Goal: Share content: Share content

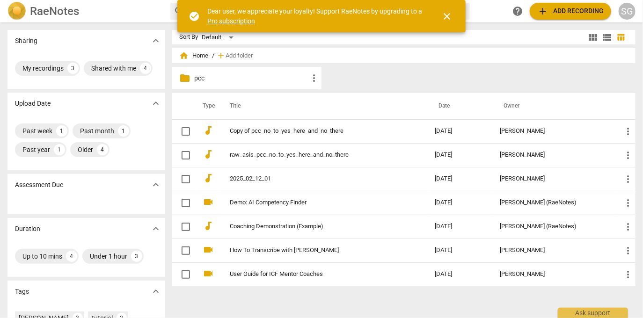
click at [443, 18] on span "close" at bounding box center [446, 16] width 11 height 11
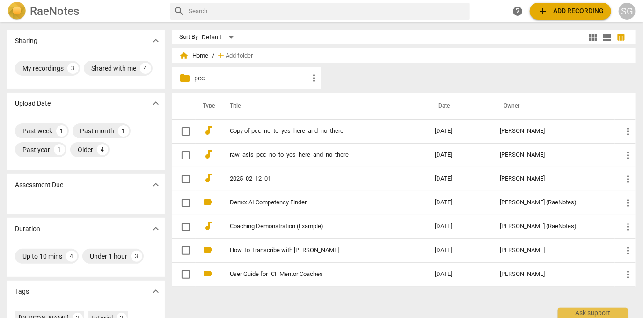
click at [545, 13] on span "add Add recording" at bounding box center [570, 11] width 66 height 11
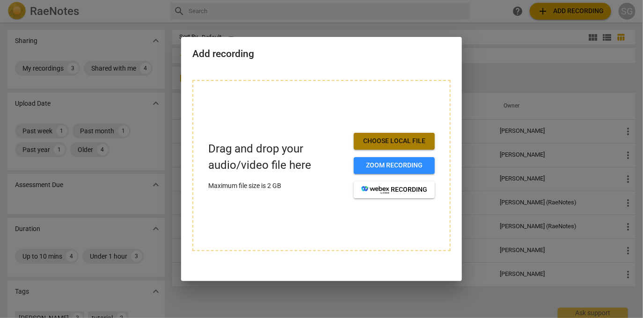
click at [422, 145] on span "Choose local file" at bounding box center [394, 141] width 66 height 9
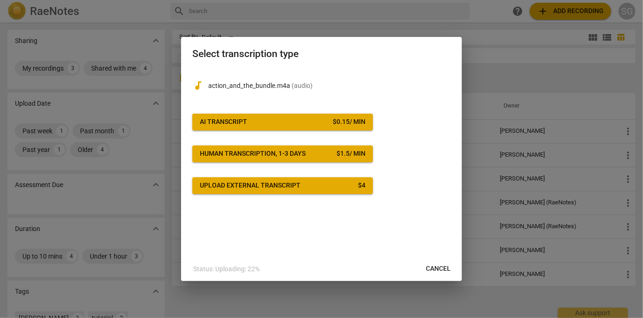
click at [254, 123] on span "AI Transcript $ 0.15 / min" at bounding box center [283, 121] width 166 height 9
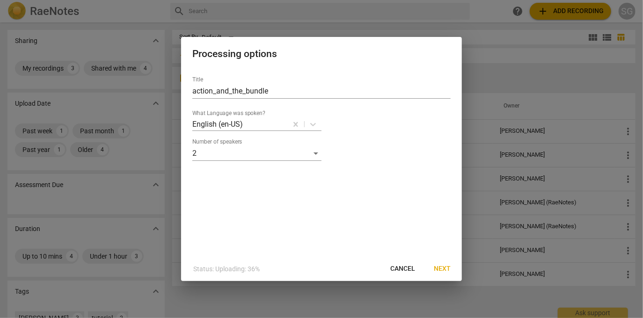
click at [432, 269] on button "Next" at bounding box center [442, 269] width 32 height 17
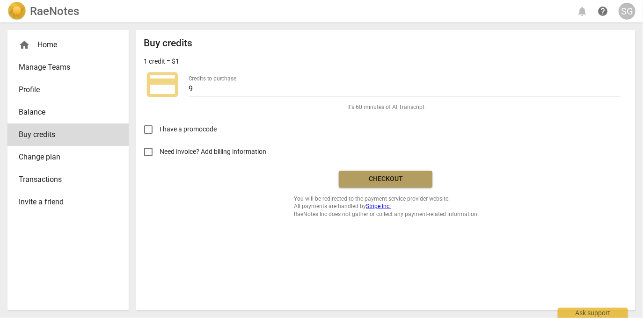
click at [380, 176] on span "Checkout" at bounding box center [385, 179] width 79 height 9
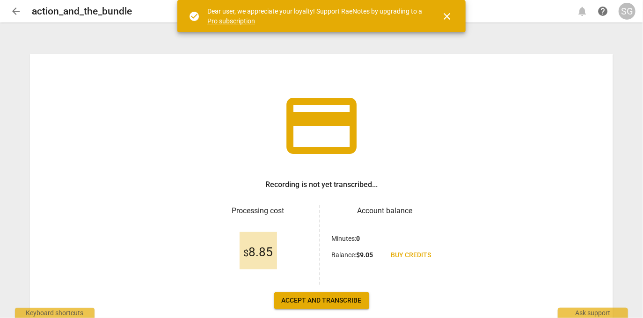
click at [332, 301] on span "Accept and transcribe" at bounding box center [322, 300] width 80 height 9
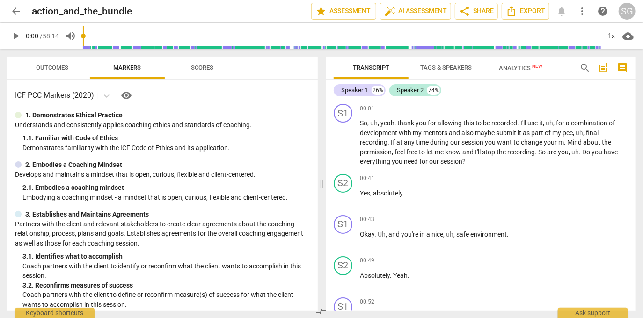
click at [451, 66] on span "Tags & Speakers" at bounding box center [445, 67] width 51 height 7
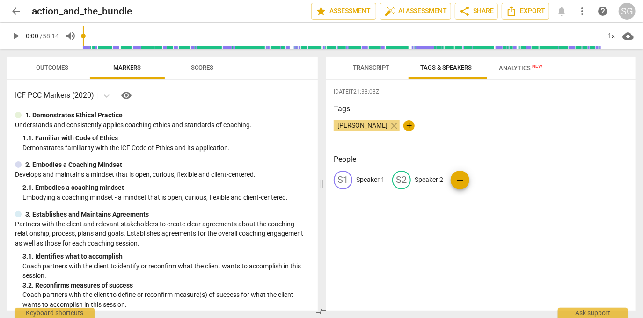
click at [379, 71] on span "Transcript" at bounding box center [371, 67] width 36 height 7
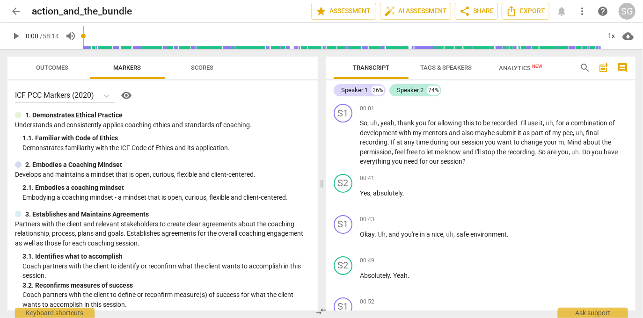
click at [450, 69] on span "Tags & Speakers" at bounding box center [445, 67] width 51 height 7
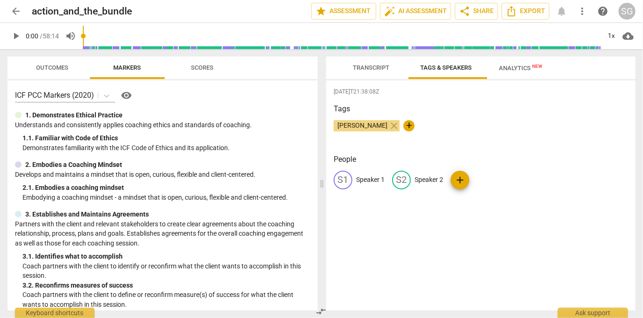
click at [372, 177] on p "Speaker 1" at bounding box center [370, 180] width 29 height 10
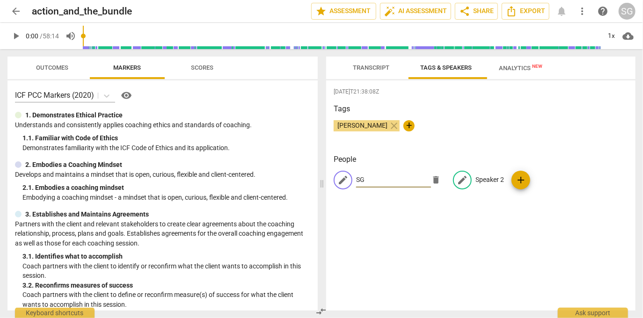
type input "SG"
click at [497, 179] on p "Speaker 2" at bounding box center [489, 180] width 29 height 10
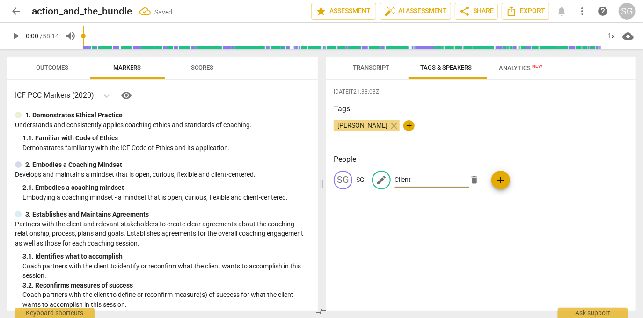
type input "Client"
click at [435, 253] on div "2025-08-20T21:38:08Z Tags Suresh Govindachar close + People SG SG edit Client d…" at bounding box center [480, 195] width 309 height 230
click at [377, 68] on span "Transcript" at bounding box center [371, 67] width 36 height 7
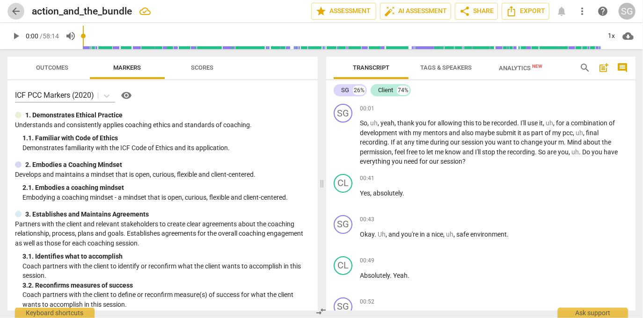
click at [12, 12] on span "arrow_back" at bounding box center [15, 11] width 11 height 11
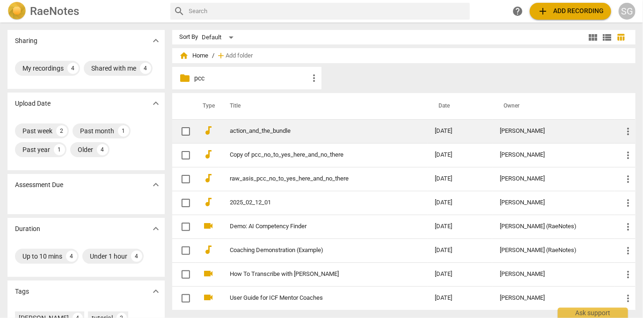
click at [234, 131] on link "action_and_the_bundle" at bounding box center [315, 131] width 171 height 7
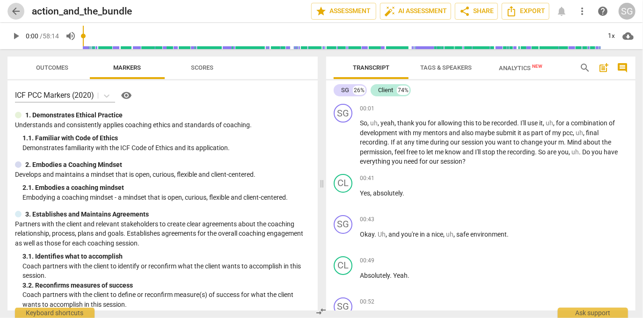
click at [14, 12] on span "arrow_back" at bounding box center [15, 11] width 11 height 11
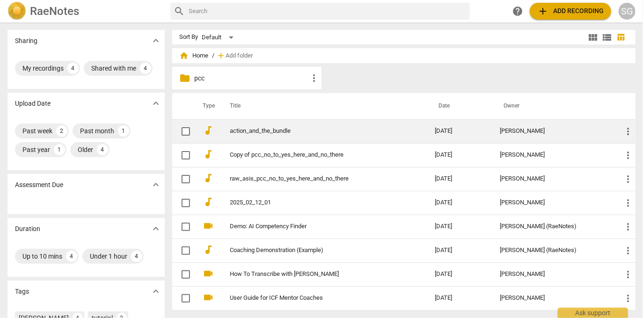
click at [634, 130] on td "more_vert" at bounding box center [625, 131] width 21 height 24
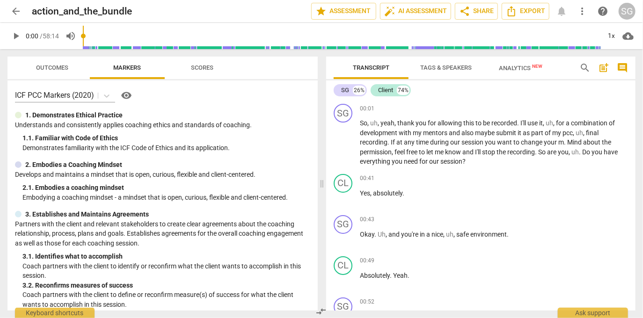
click at [582, 5] on button "more_vert" at bounding box center [582, 11] width 17 height 17
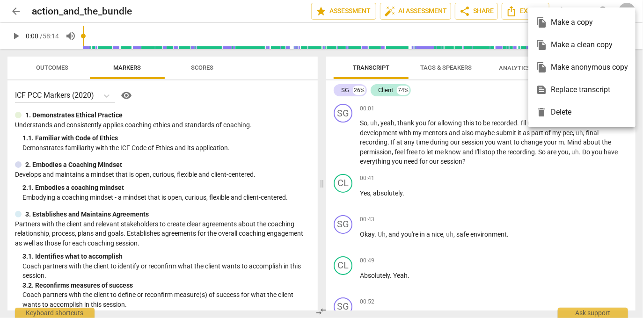
click at [582, 18] on div "file_copy Make a copy" at bounding box center [582, 22] width 92 height 22
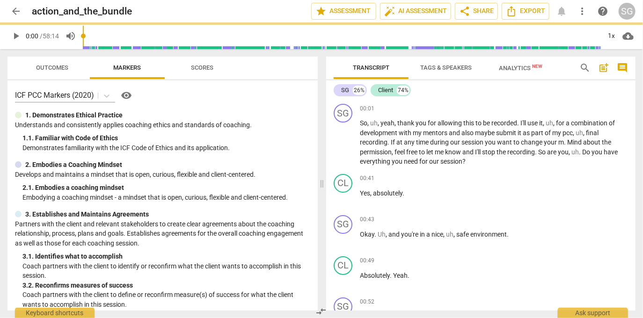
click at [17, 6] on button "arrow_back" at bounding box center [15, 11] width 17 height 17
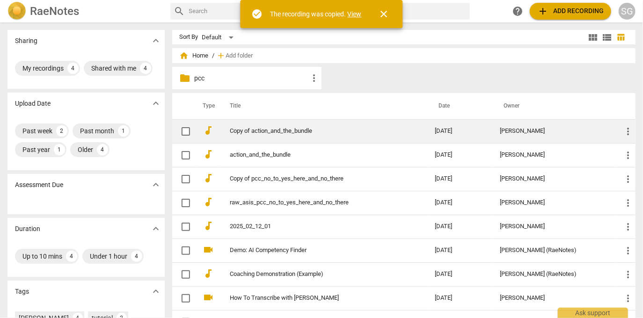
click at [257, 130] on link "Copy of action_and_the_bundle" at bounding box center [315, 131] width 171 height 7
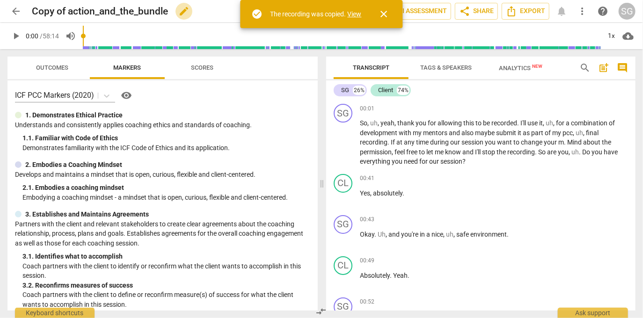
click at [189, 15] on span "edit" at bounding box center [183, 11] width 11 height 11
click at [69, 16] on input "Copy of action_and_the_bundle" at bounding box center [151, 11] width 238 height 18
click at [179, 9] on input "sg_action_and_the_bundle" at bounding box center [151, 11] width 238 height 18
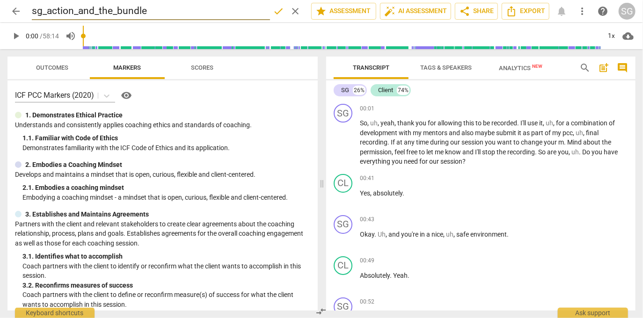
type input "sg_action_and_the_bundle"
click at [273, 14] on span "done" at bounding box center [278, 11] width 11 height 11
click at [14, 16] on span "arrow_back" at bounding box center [15, 11] width 11 height 11
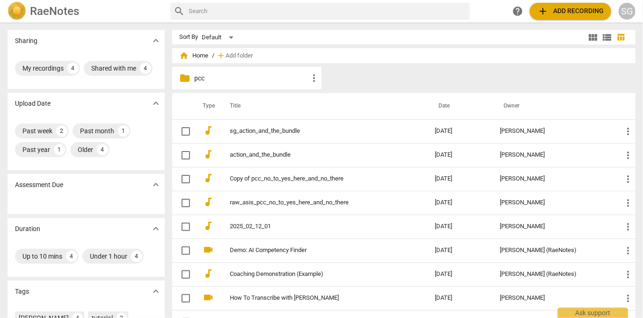
click at [197, 78] on p "pcc" at bounding box center [252, 78] width 114 height 10
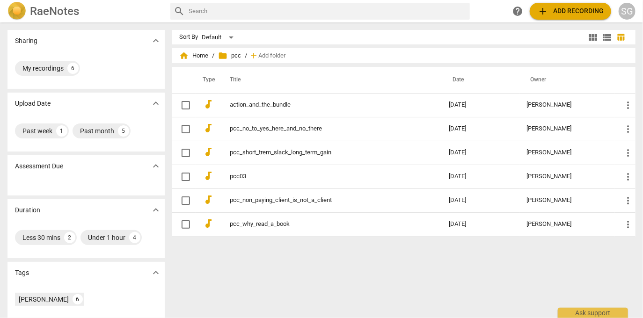
click at [221, 54] on span "folder" at bounding box center [223, 55] width 9 height 9
click at [199, 53] on span "home Home" at bounding box center [194, 55] width 29 height 9
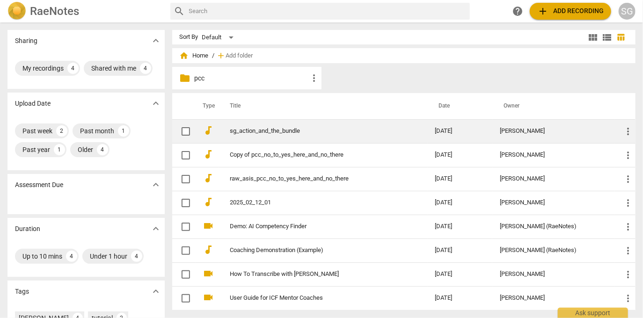
click at [250, 131] on link "sg_action_and_the_bundle" at bounding box center [315, 131] width 171 height 7
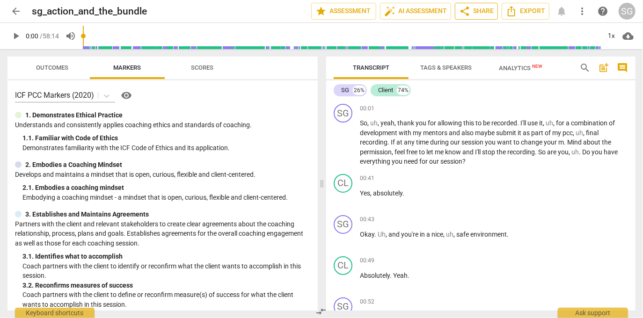
click at [470, 12] on span "share Share" at bounding box center [476, 11] width 35 height 11
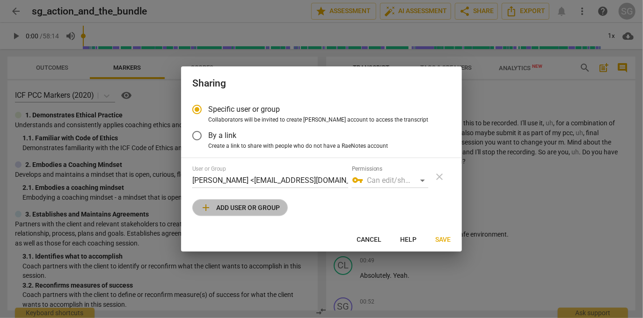
click at [270, 209] on span "add Add user or group" at bounding box center [240, 207] width 80 height 11
radio input "false"
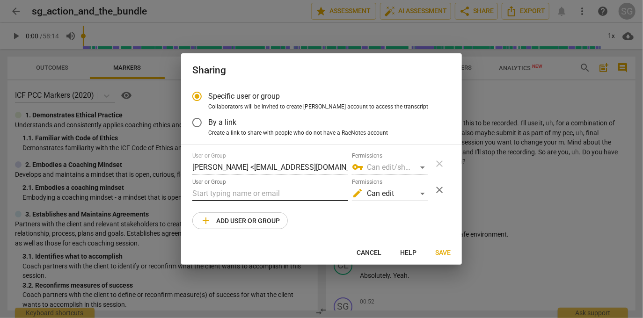
click at [266, 197] on input "text" at bounding box center [270, 193] width 156 height 15
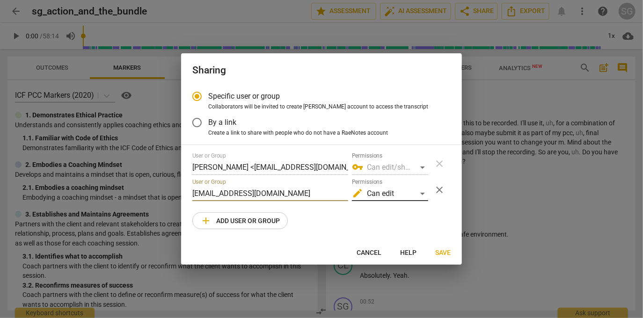
type input "sgchar@yahoo.com"
click at [417, 197] on div "edit Can edit" at bounding box center [390, 193] width 76 height 15
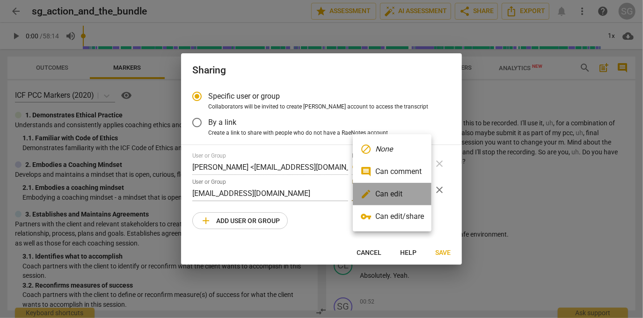
click at [417, 197] on li "edit Can edit" at bounding box center [392, 194] width 79 height 22
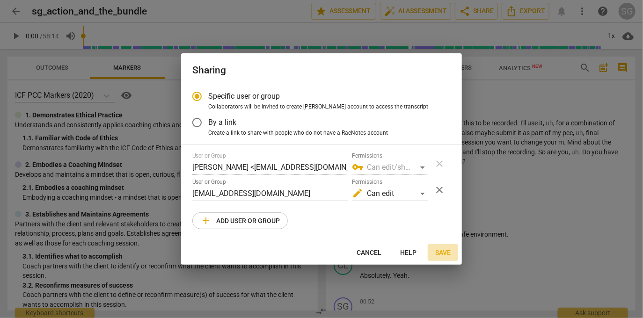
click at [436, 252] on span "Save" at bounding box center [442, 252] width 15 height 9
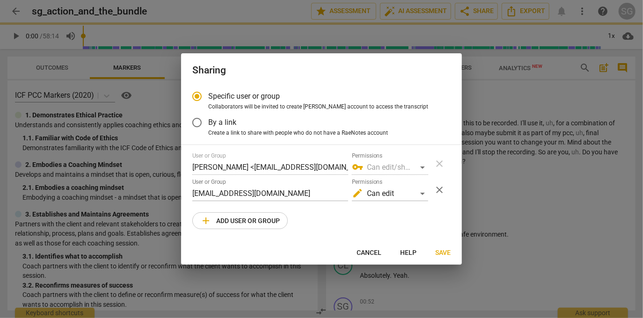
radio input "false"
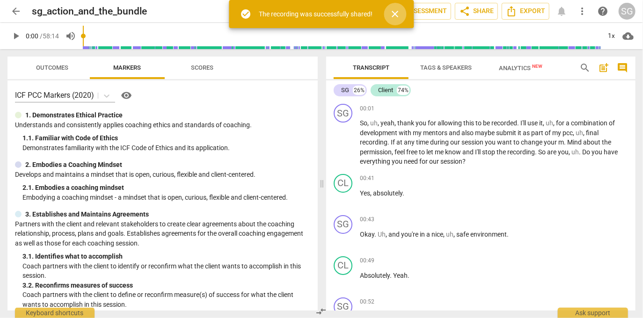
click at [403, 12] on span "close" at bounding box center [395, 13] width 22 height 11
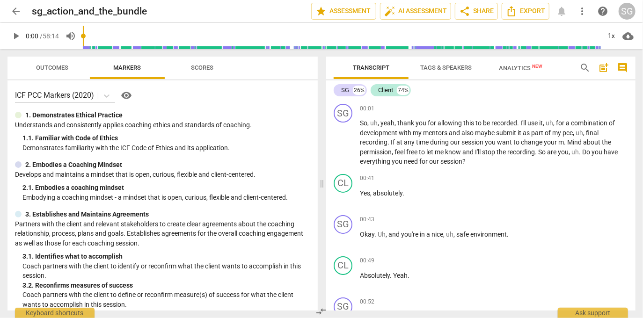
click at [59, 67] on span "Outcomes" at bounding box center [52, 67] width 32 height 7
